Goal: Information Seeking & Learning: Learn about a topic

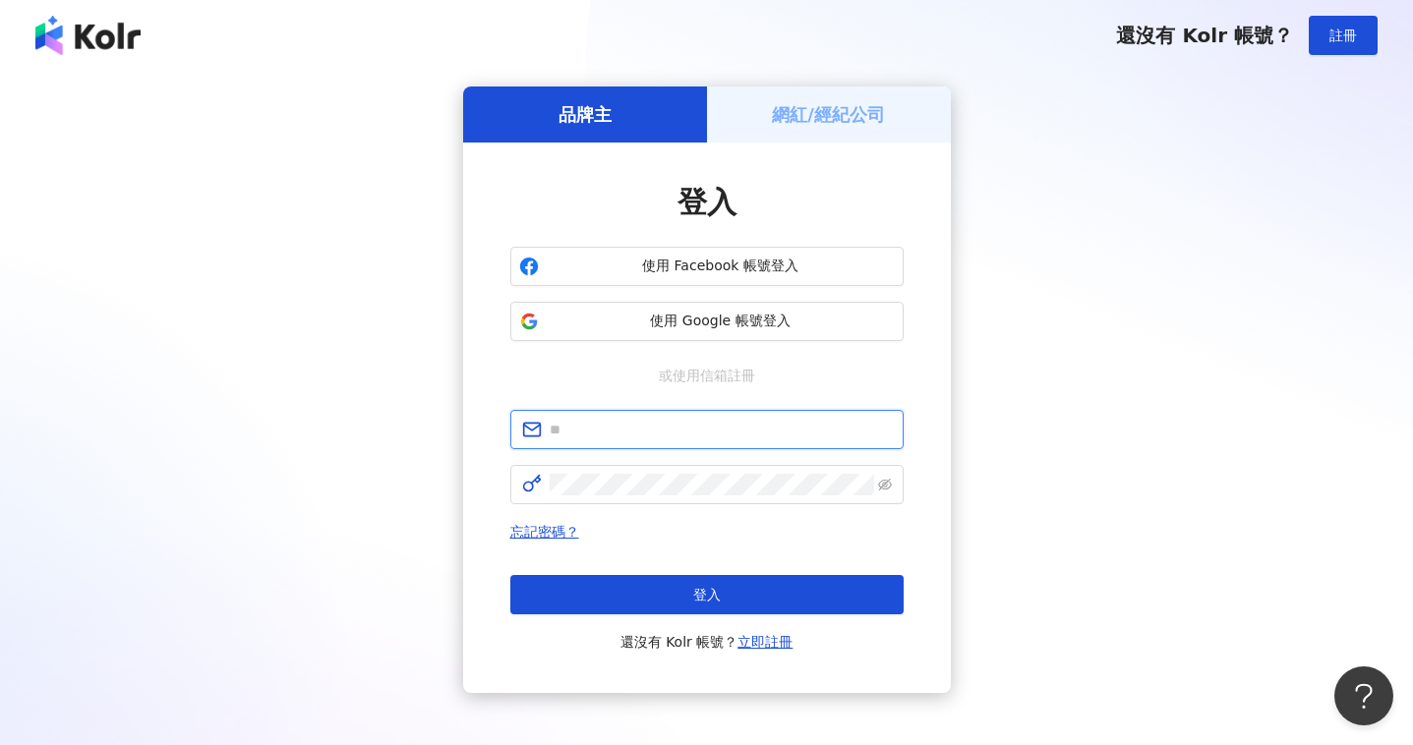
type input "**********"
click at [1071, 435] on div "**********" at bounding box center [707, 390] width 1366 height 607
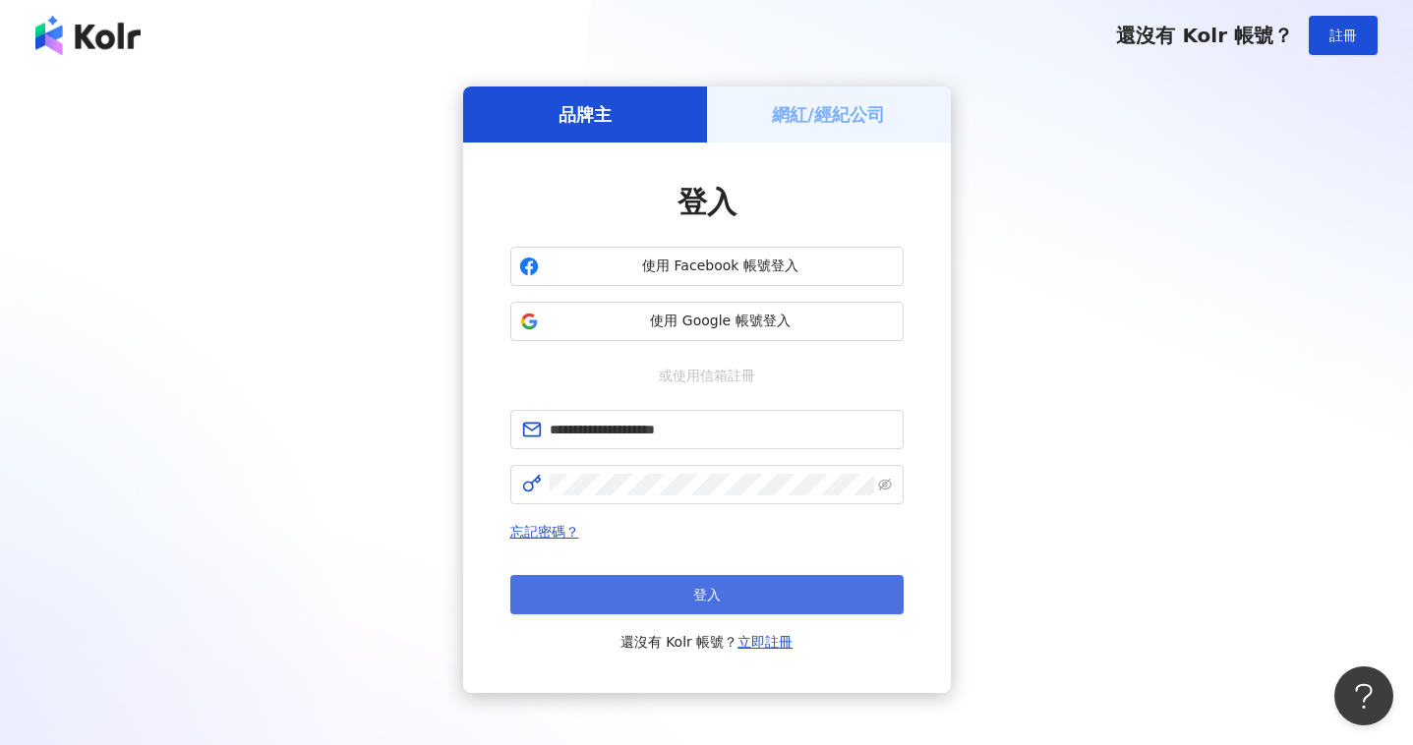
click at [769, 593] on button "登入" at bounding box center [706, 594] width 393 height 39
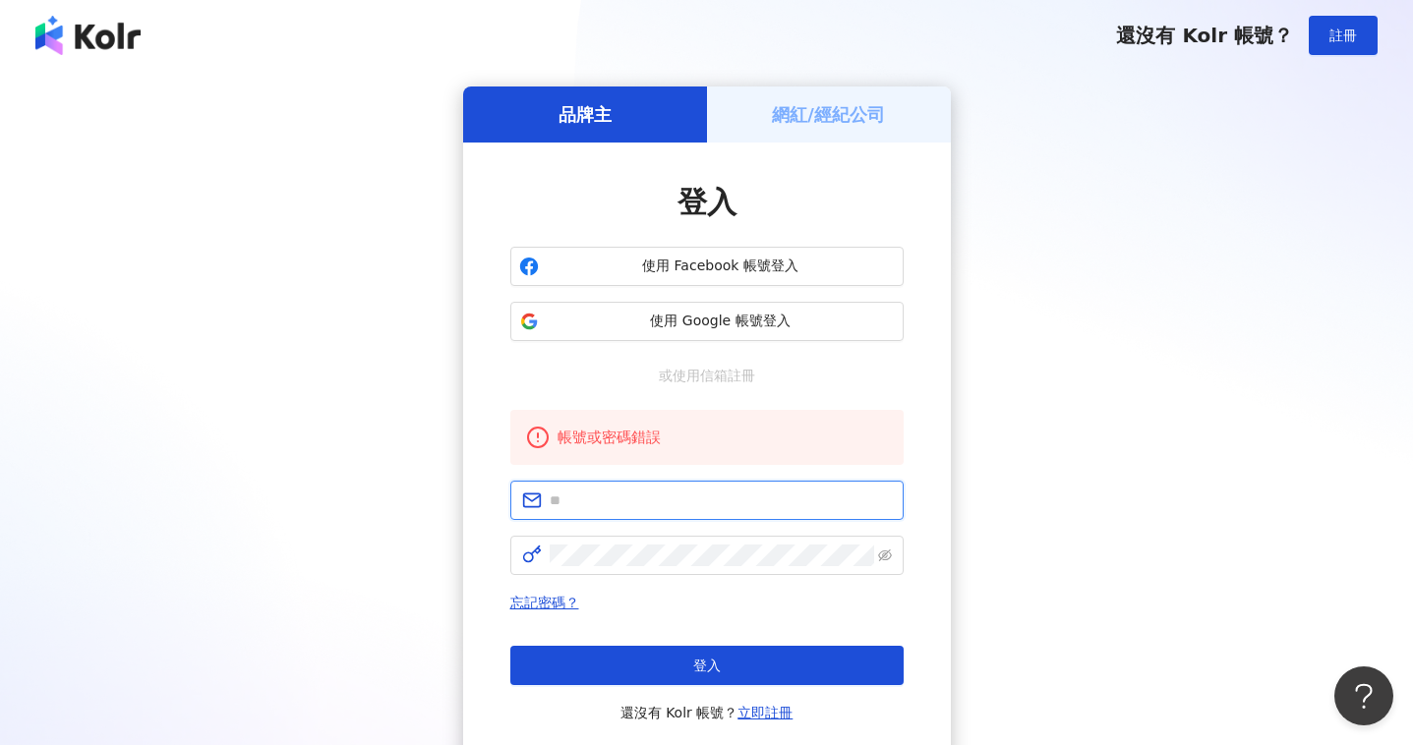
type input "**********"
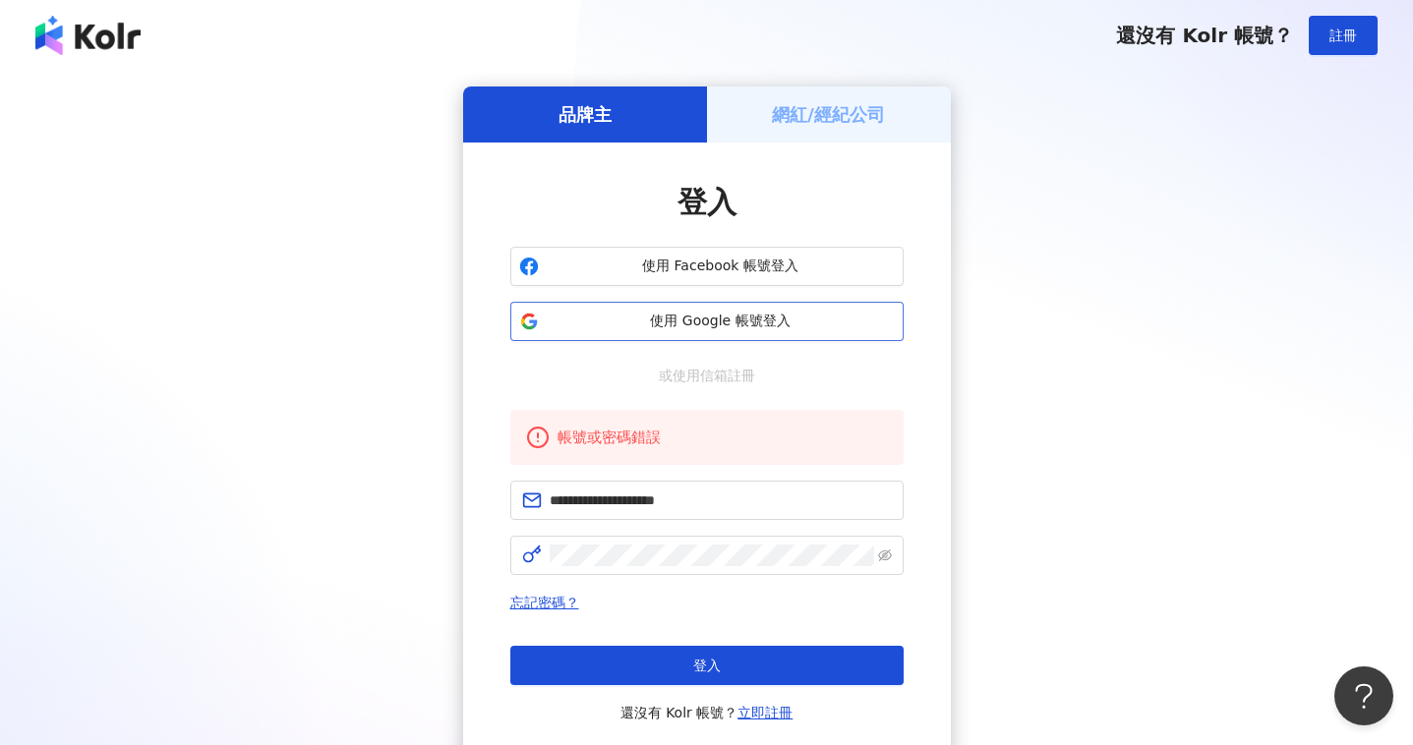
click at [688, 315] on span "使用 Google 帳號登入" at bounding box center [721, 322] width 348 height 20
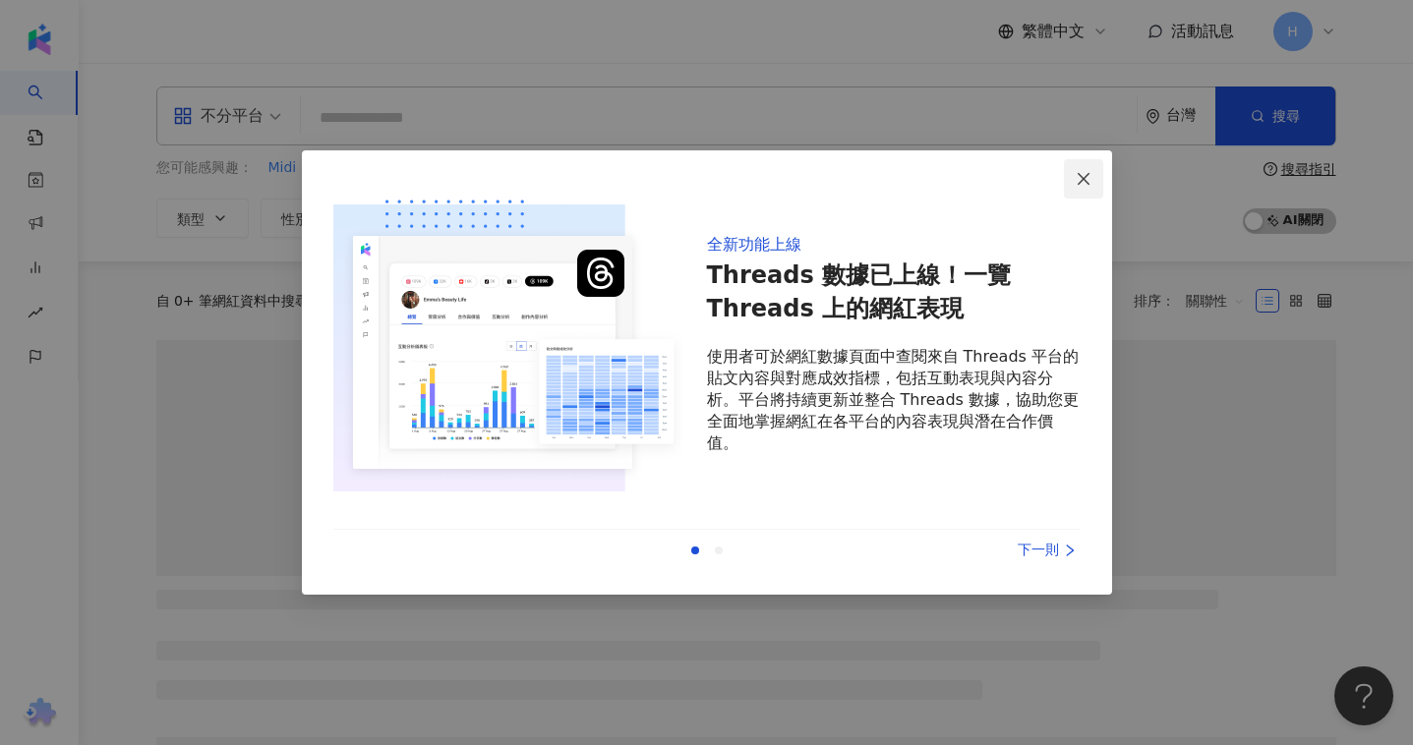
click at [1097, 172] on span "Close" at bounding box center [1083, 179] width 39 height 16
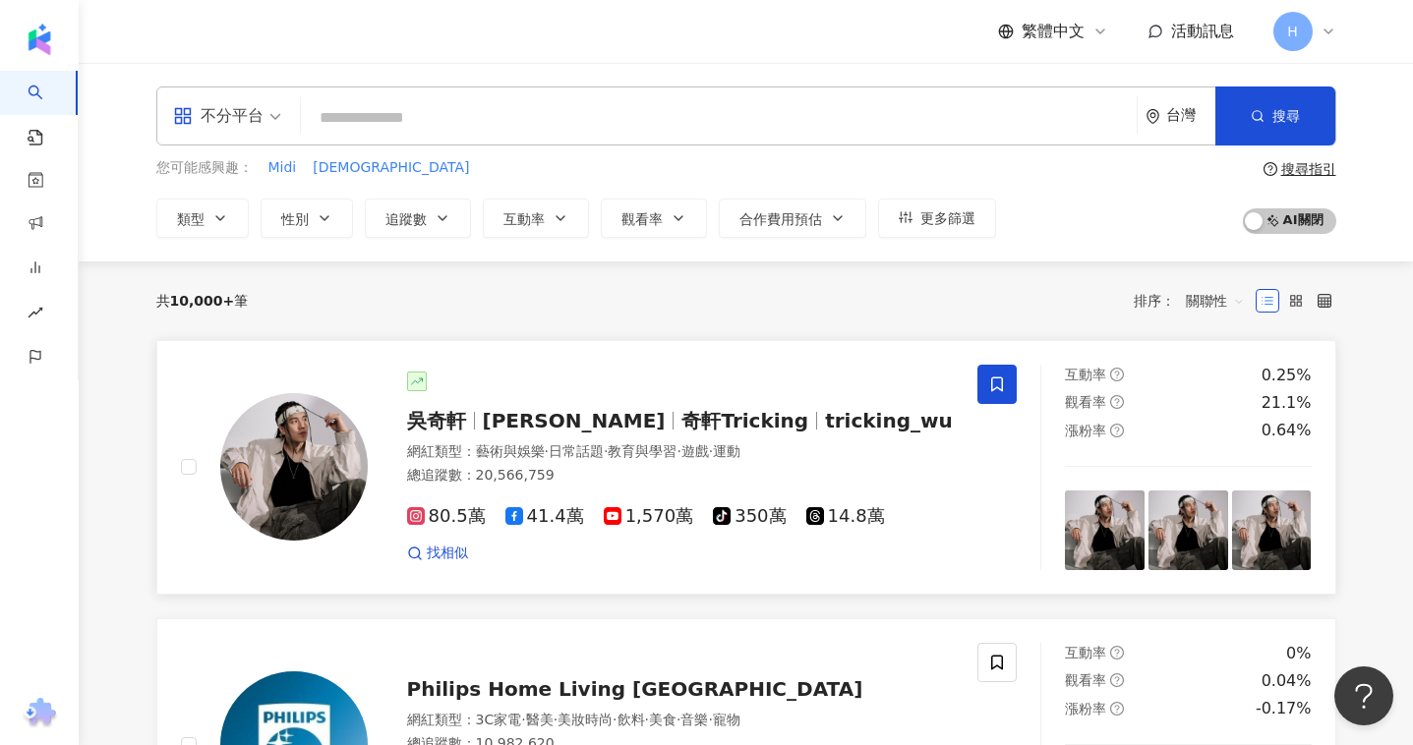
click at [309, 462] on img at bounding box center [294, 467] width 148 height 148
click at [1331, 28] on icon at bounding box center [1329, 32] width 16 height 16
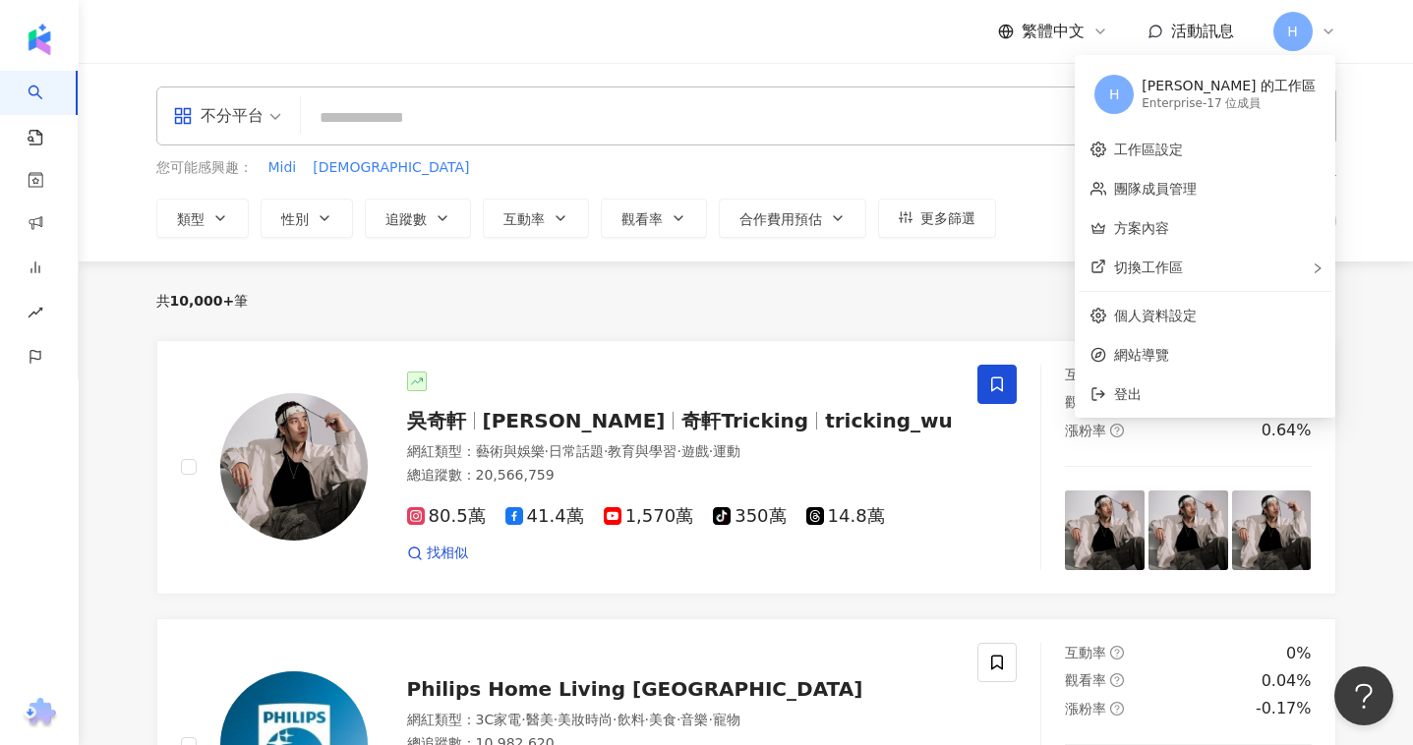
click at [862, 327] on div "共 10,000+ 筆 排序： 關聯性" at bounding box center [746, 301] width 1180 height 79
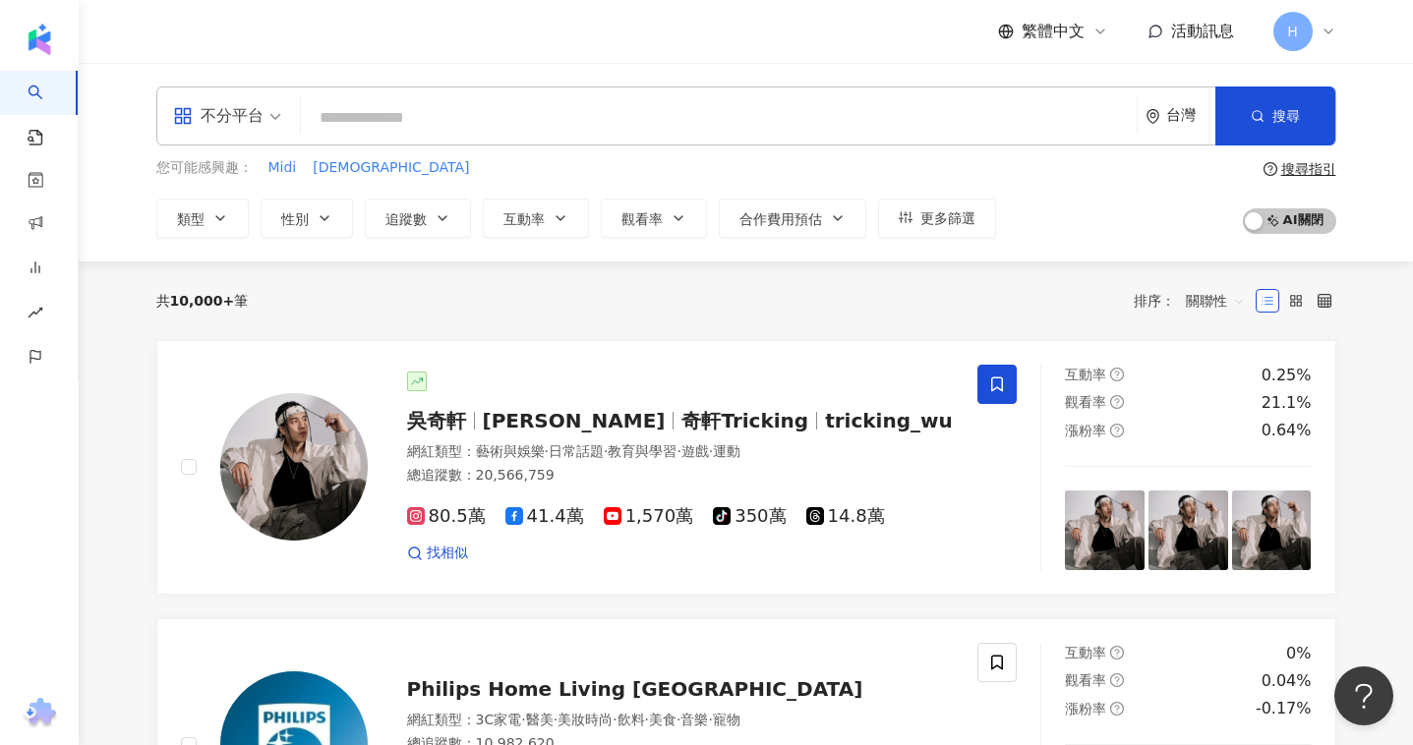
click at [1277, 34] on span "H" at bounding box center [1293, 31] width 39 height 39
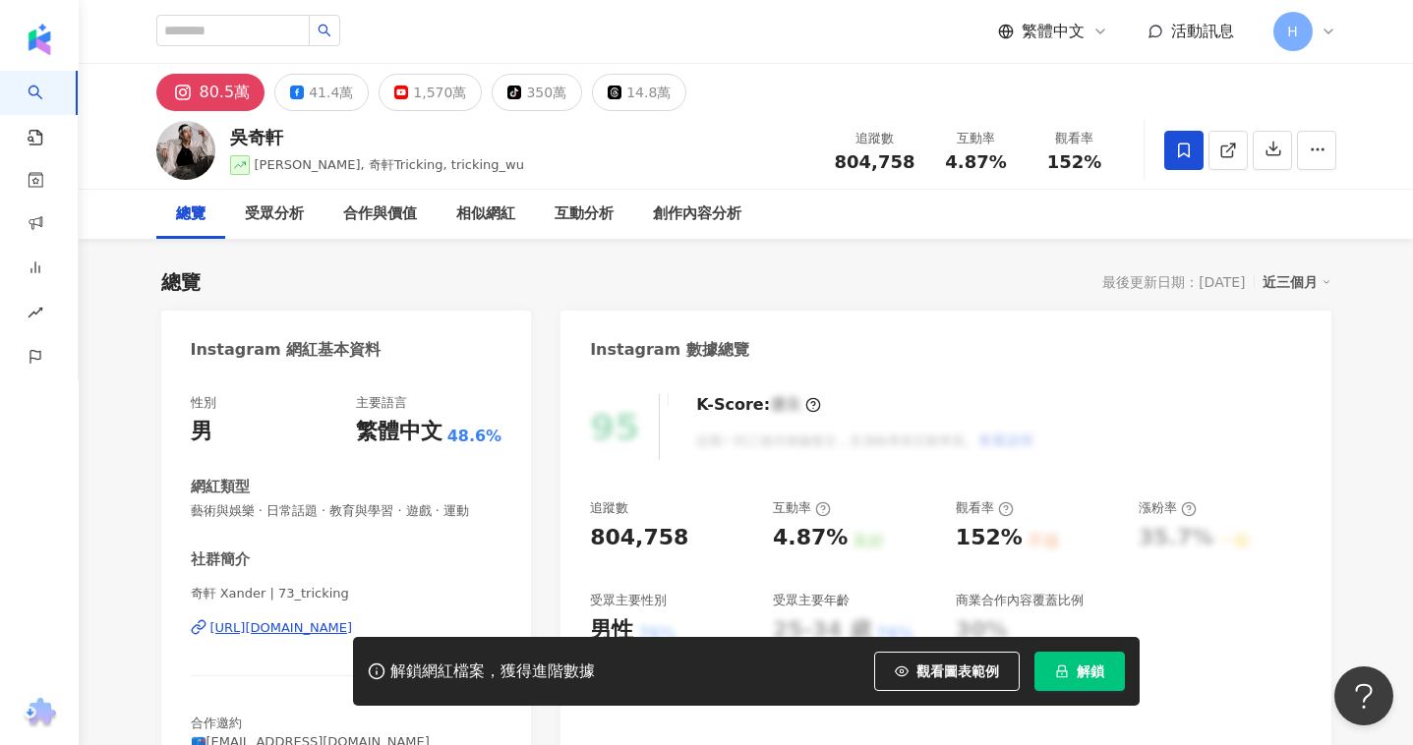
click at [1062, 680] on button "解鎖" at bounding box center [1080, 671] width 90 height 39
drag, startPoint x: 846, startPoint y: 165, endPoint x: 1081, endPoint y: 180, distance: 235.5
click at [1081, 180] on div "[PERSON_NAME][PERSON_NAME] Hsuan, 奇軒Tricking, tricking_wu 追蹤數 804,758 互動率 4.87%…" at bounding box center [746, 150] width 1259 height 78
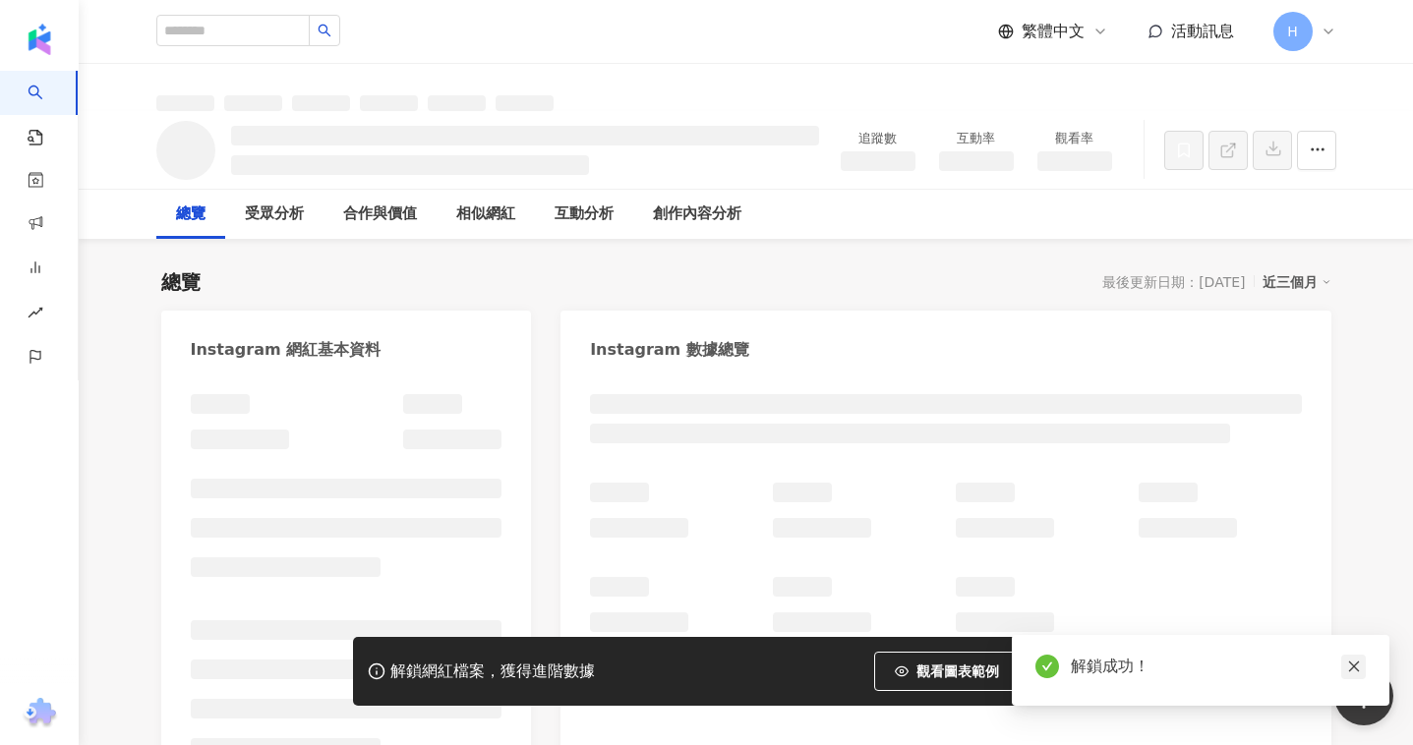
click at [1360, 666] on icon "close" at bounding box center [1354, 667] width 14 height 14
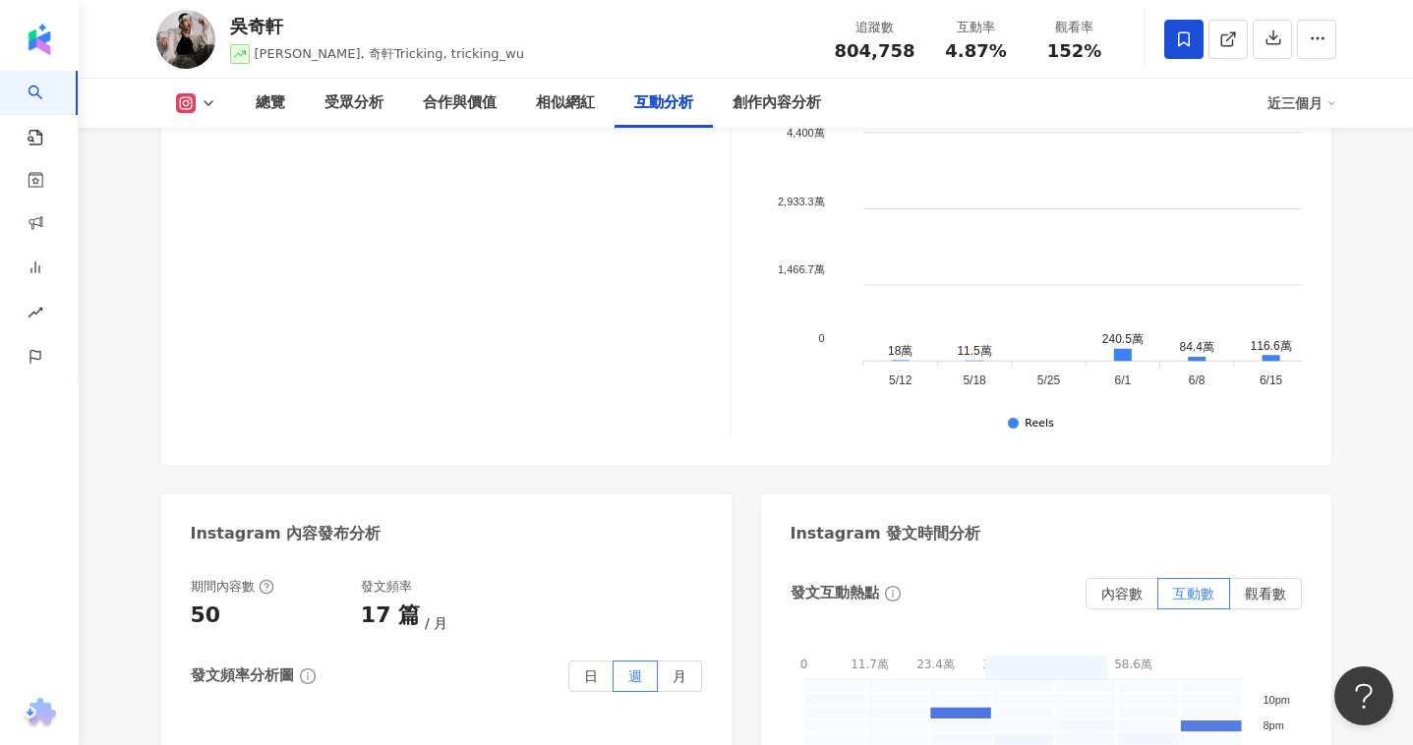
scroll to position [4722, 0]
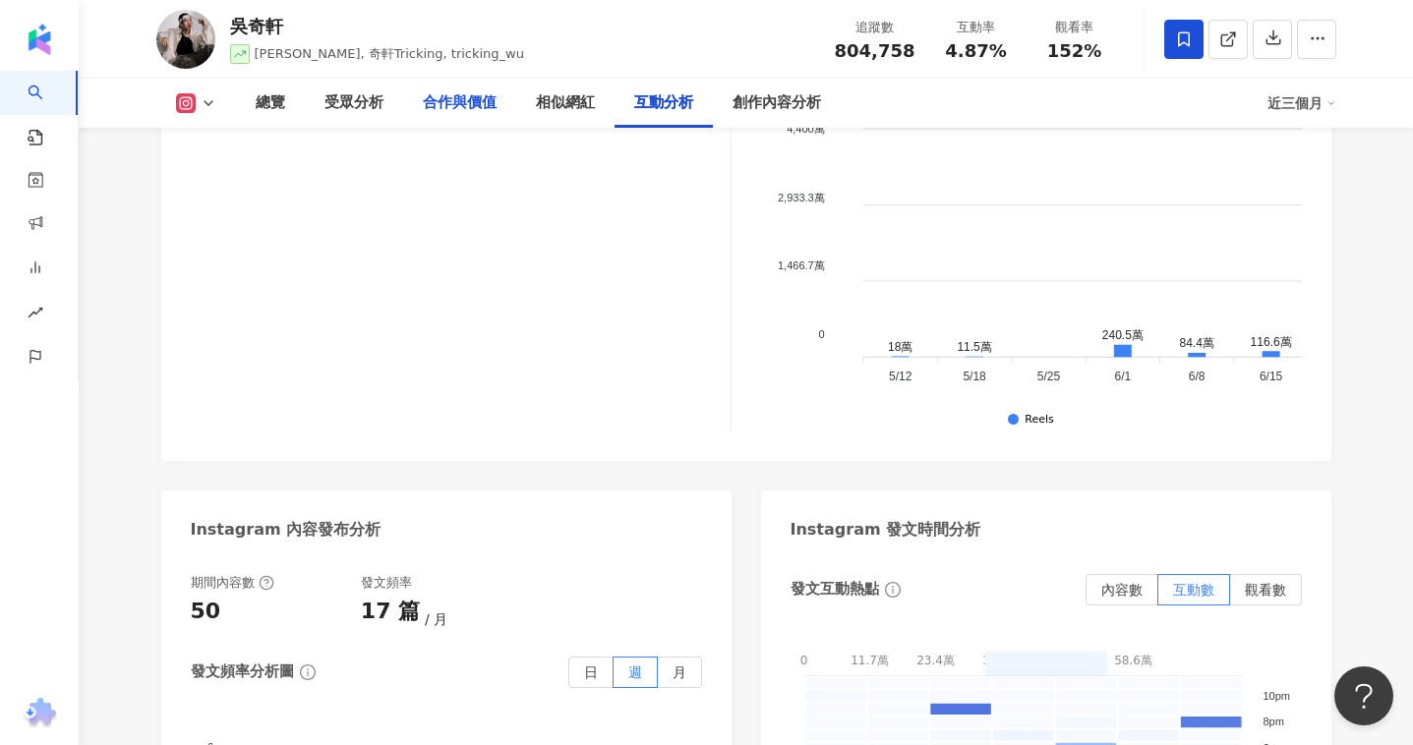
click at [469, 92] on div "合作與價值" at bounding box center [460, 103] width 74 height 24
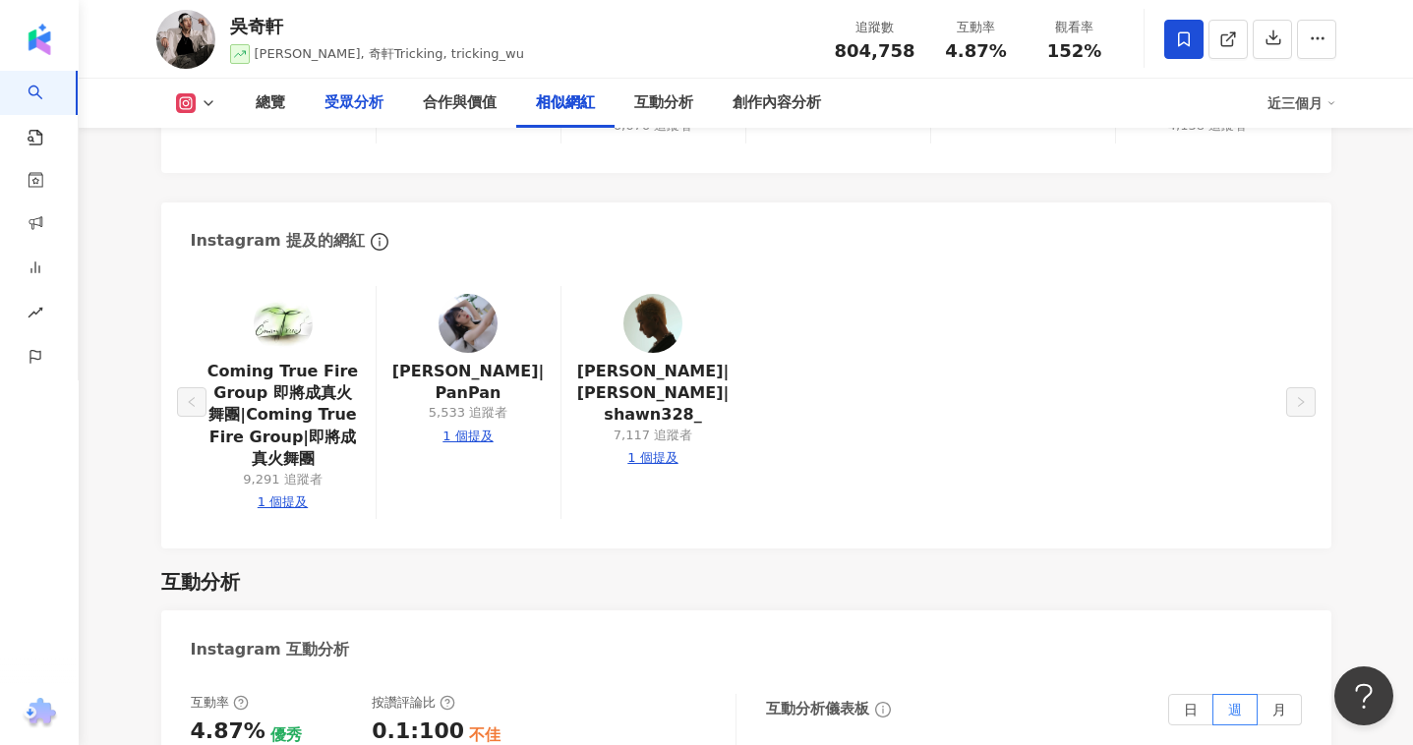
click at [334, 85] on div "受眾分析" at bounding box center [354, 103] width 98 height 49
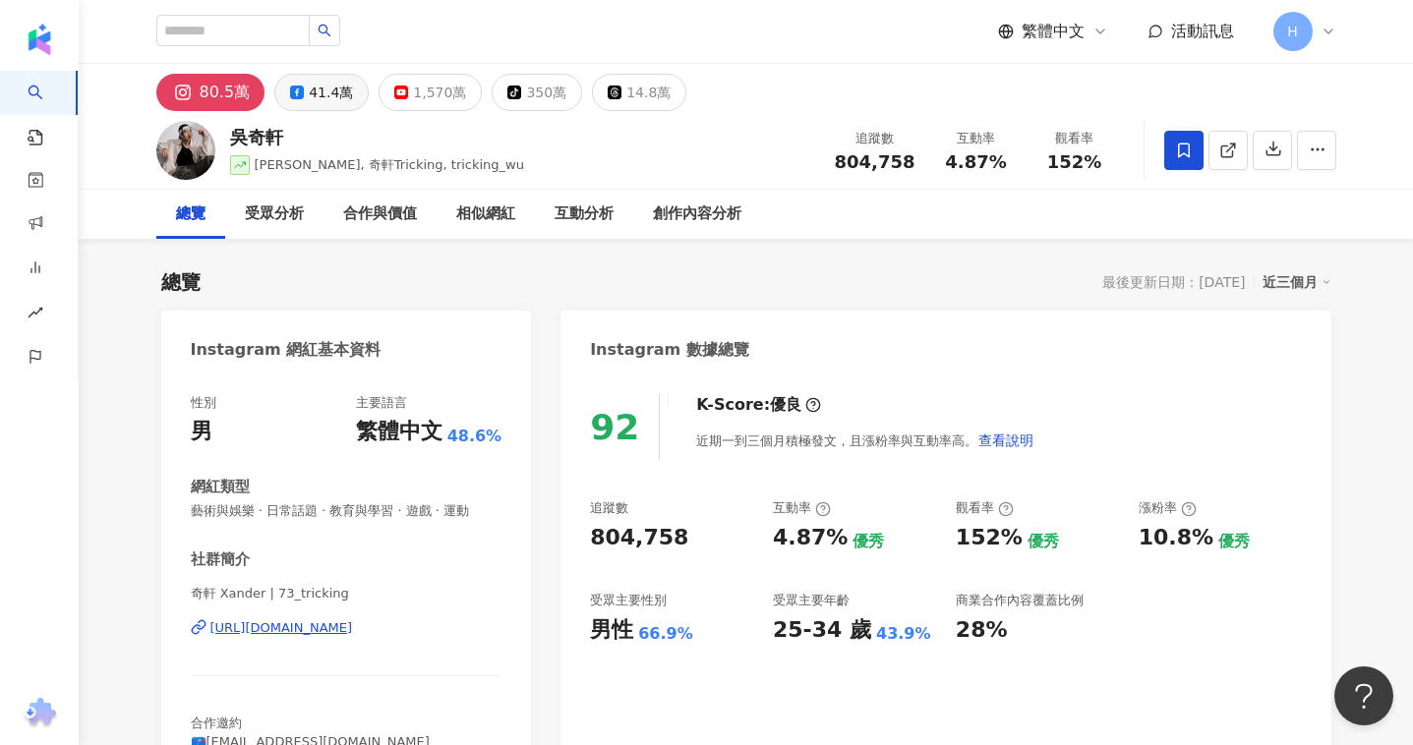
click at [337, 103] on div "41.4萬" at bounding box center [331, 93] width 44 height 28
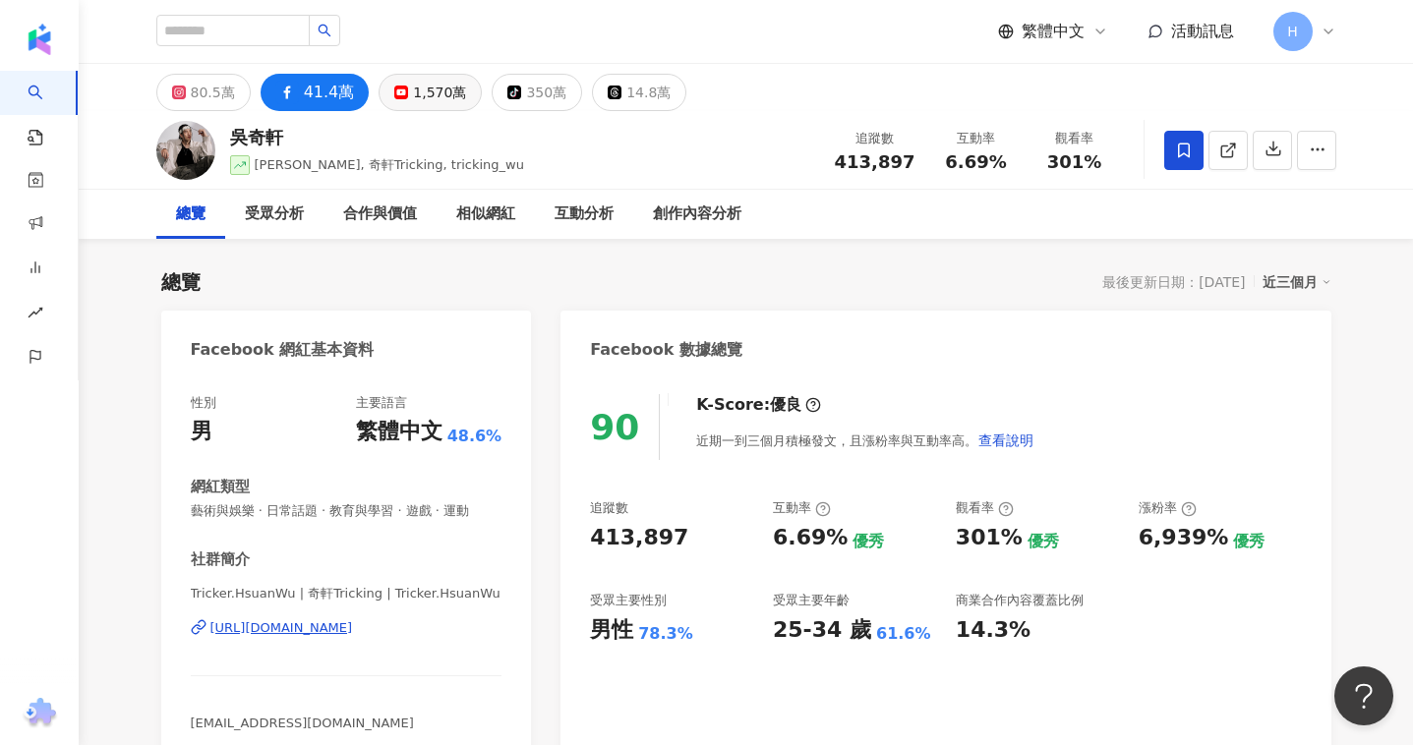
click at [430, 83] on div "1,570萬" at bounding box center [439, 93] width 53 height 28
click at [443, 88] on div "1,570萬" at bounding box center [439, 93] width 53 height 28
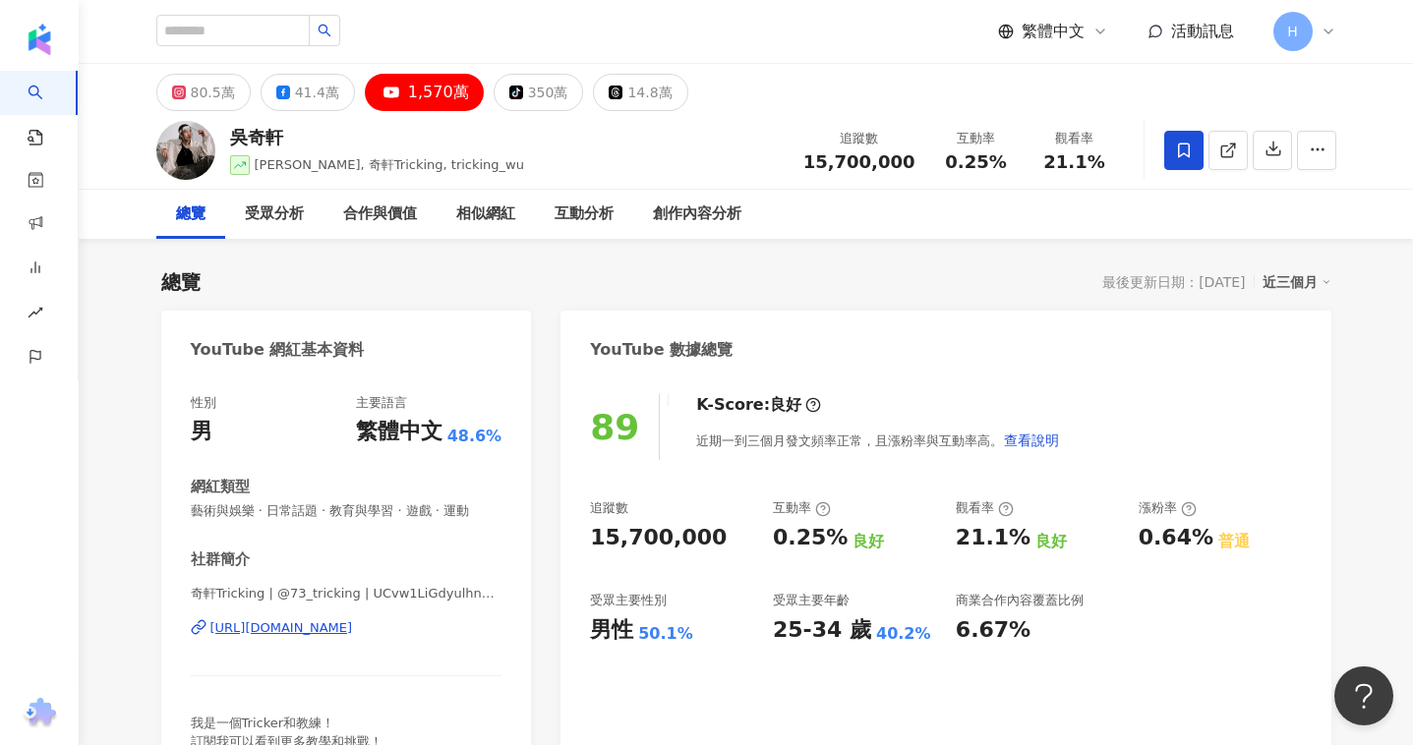
drag, startPoint x: 523, startPoint y: 88, endPoint x: 621, endPoint y: 473, distance: 397.6
click at [528, 88] on div "350萬" at bounding box center [548, 93] width 40 height 28
click at [647, 97] on div "14.8萬" at bounding box center [649, 93] width 44 height 28
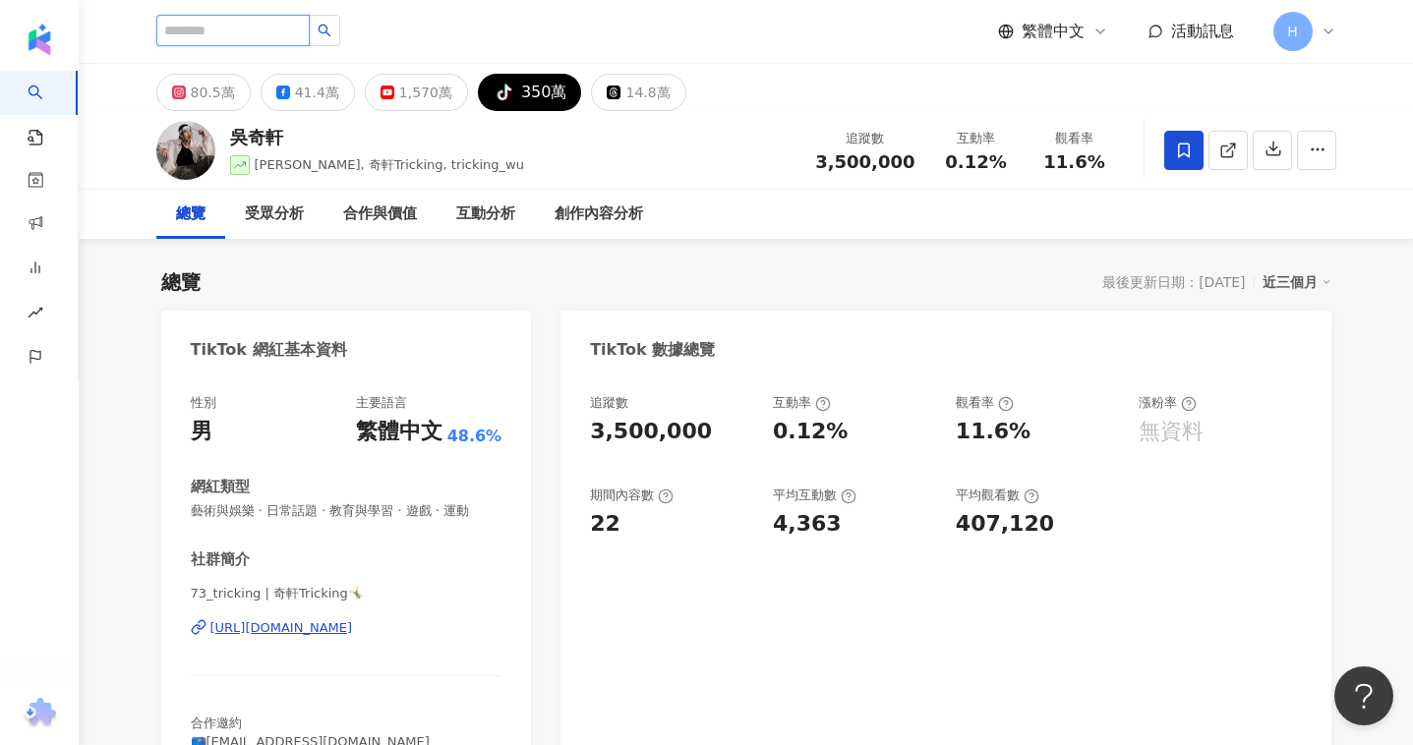
click at [179, 34] on input "search" at bounding box center [232, 30] width 153 height 31
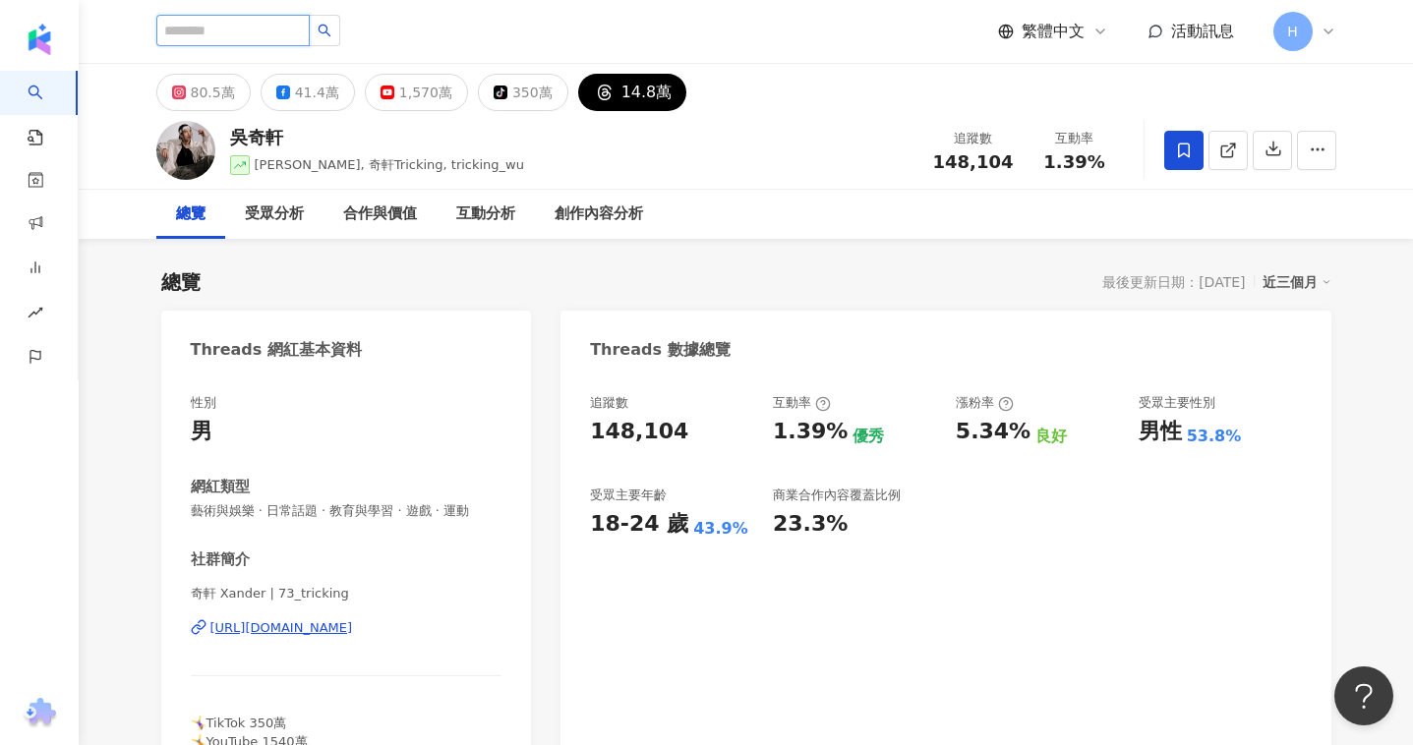
click at [205, 34] on input "search" at bounding box center [232, 30] width 153 height 31
type input "*"
type input "****"
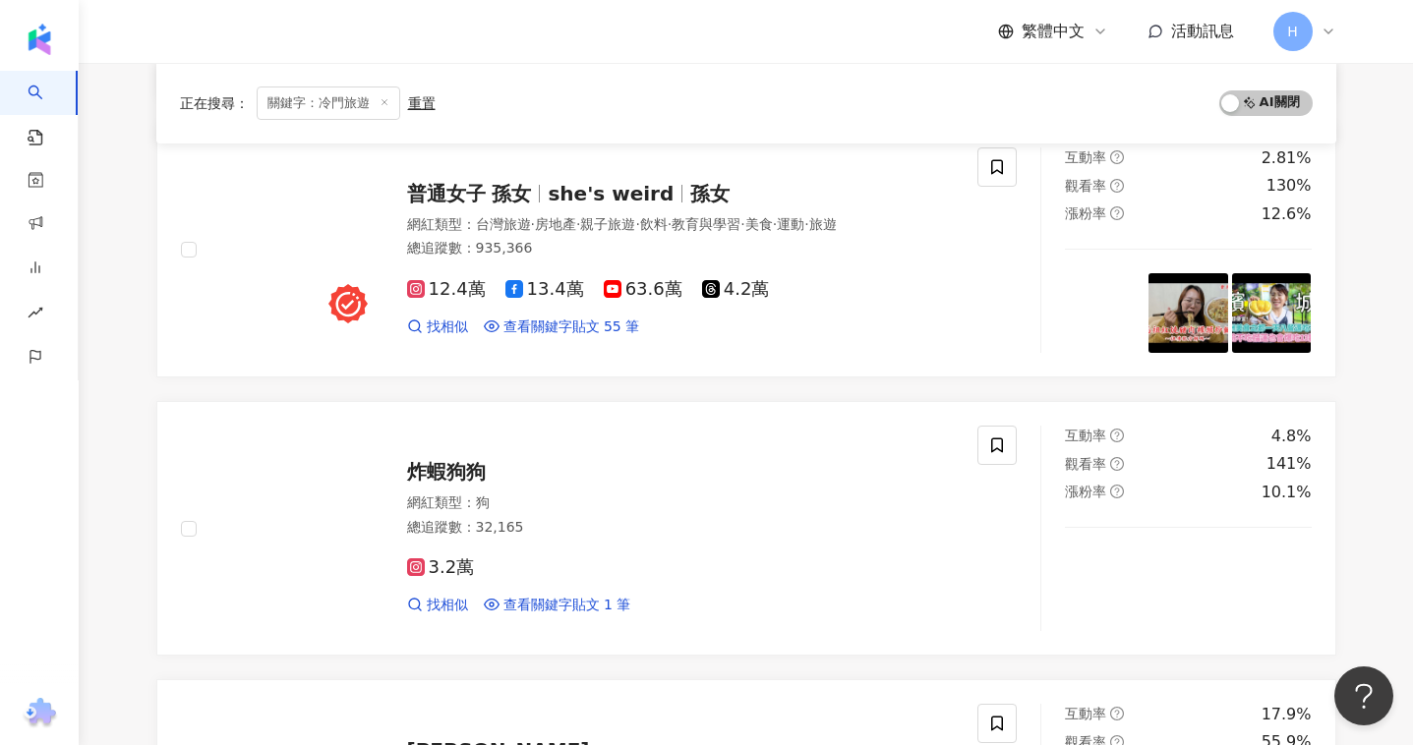
scroll to position [2441, 0]
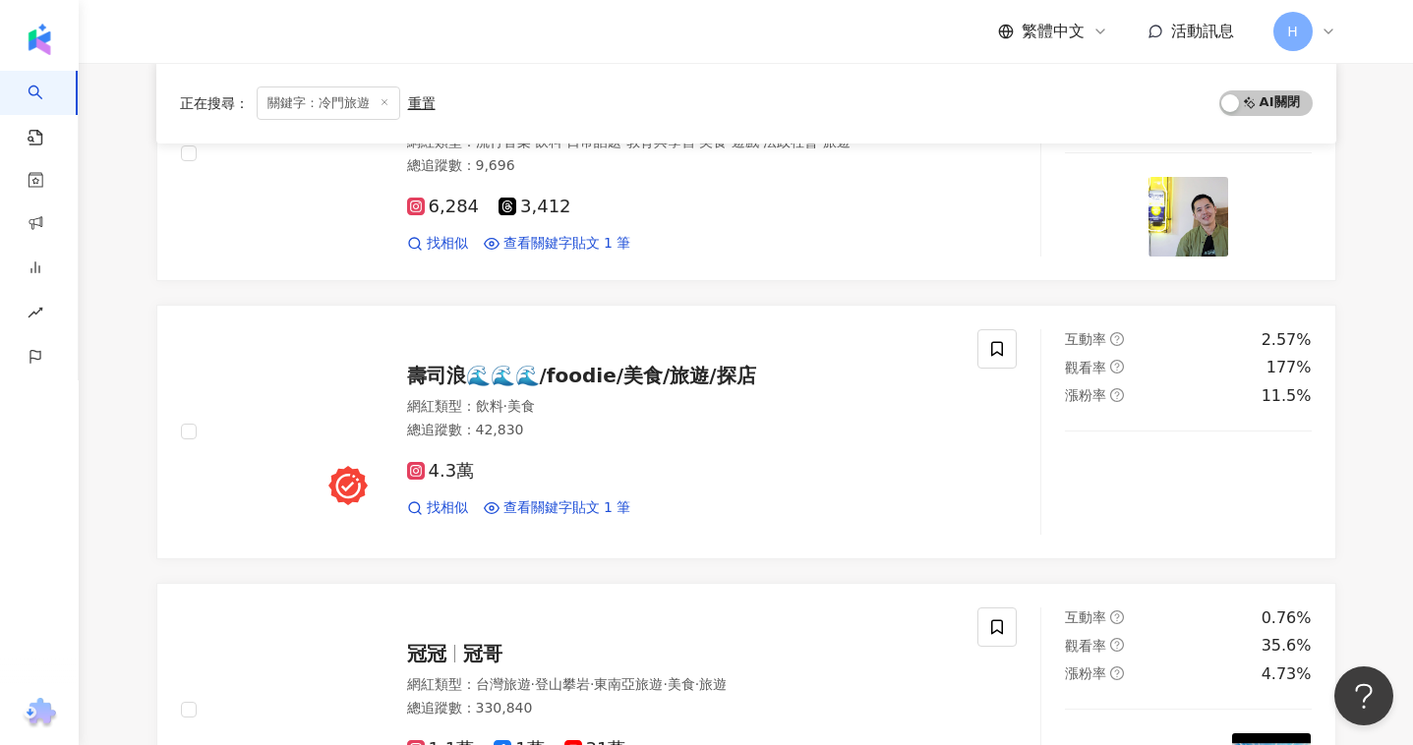
scroll to position [1430, 0]
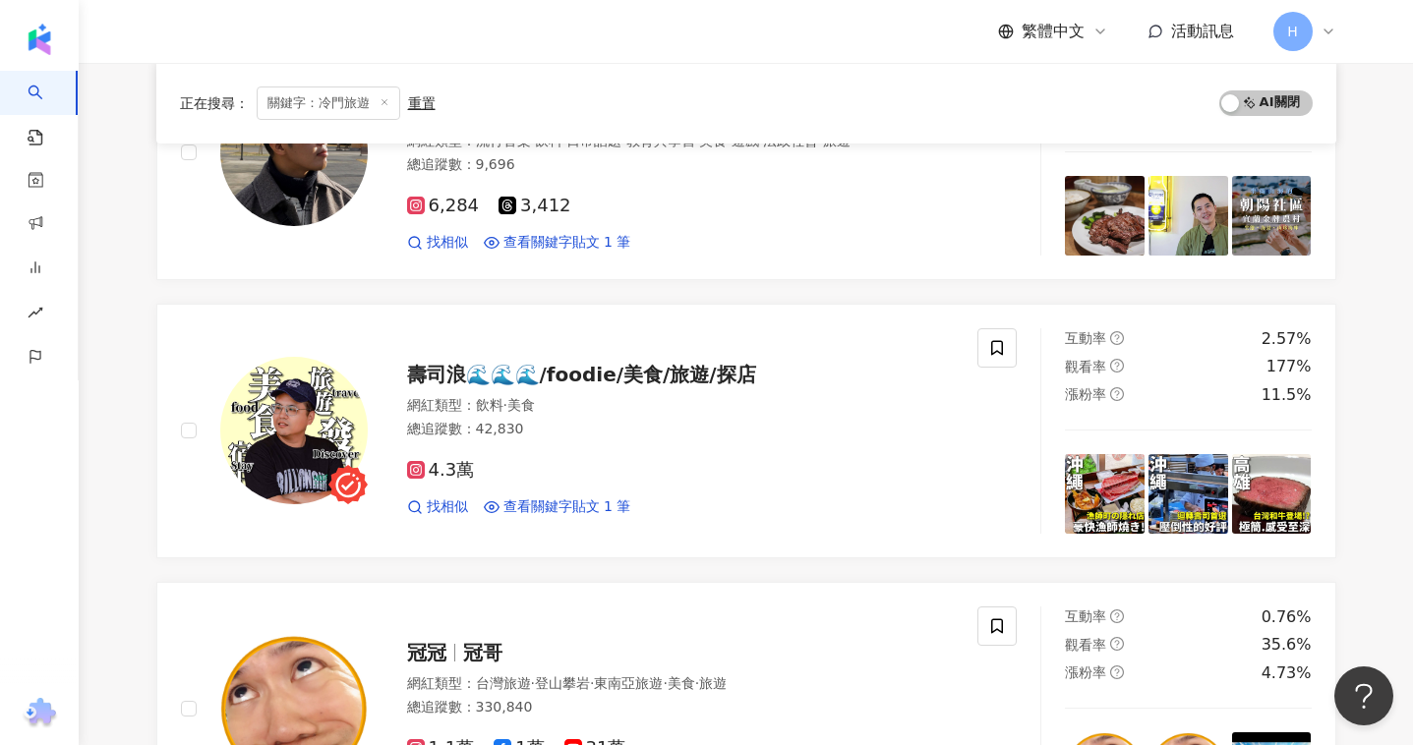
click at [957, 288] on div "瑞亞 Ria Ria 自學沒有極限 網紅類型 ： 房地產 · 日常話題 · 教育與學習 · 美食 · 生活風格 · 運動 · 旅遊 總追蹤數 ： 73,128…" at bounding box center [746, 570] width 1180 height 3317
